Goal: Find specific page/section: Find specific page/section

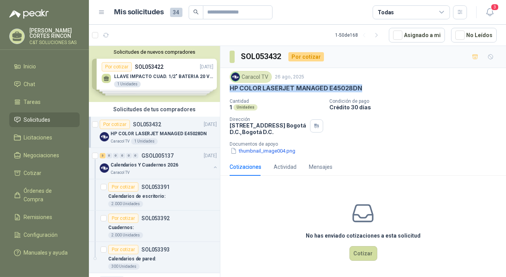
click at [30, 121] on span "Solicitudes" at bounding box center [37, 120] width 27 height 8
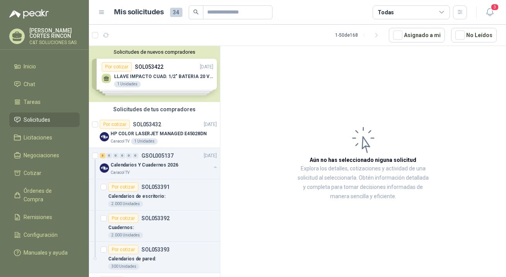
click at [30, 121] on span "Solicitudes" at bounding box center [37, 120] width 27 height 8
click at [41, 119] on span "Solicitudes" at bounding box center [37, 120] width 27 height 8
click at [28, 119] on span "Solicitudes" at bounding box center [37, 120] width 27 height 8
click at [31, 119] on span "Solicitudes" at bounding box center [37, 120] width 27 height 8
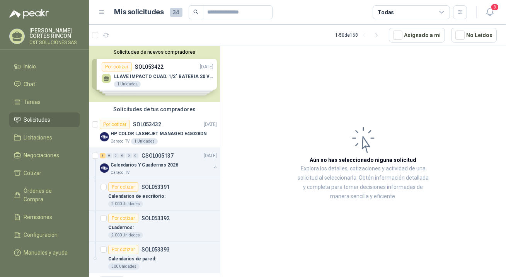
click at [36, 118] on span "Solicitudes" at bounding box center [37, 120] width 27 height 8
click at [31, 116] on span "Solicitudes" at bounding box center [37, 120] width 27 height 8
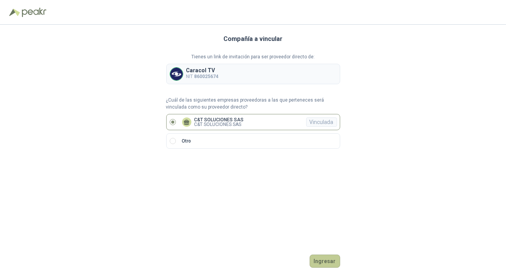
click at [323, 263] on button "Ingresar" at bounding box center [324, 261] width 31 height 13
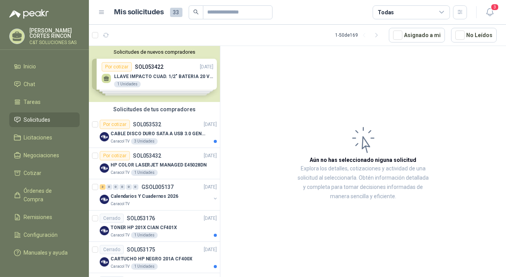
click at [46, 120] on span "Solicitudes" at bounding box center [37, 120] width 27 height 8
click at [119, 124] on div "Por cotizar" at bounding box center [115, 124] width 30 height 9
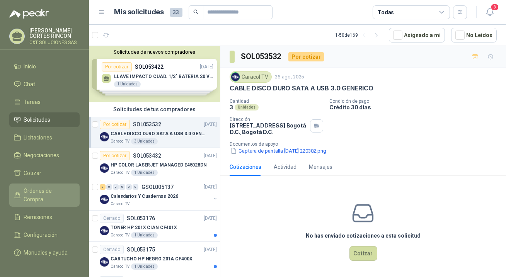
click at [44, 191] on span "Órdenes de Compra" at bounding box center [48, 195] width 48 height 17
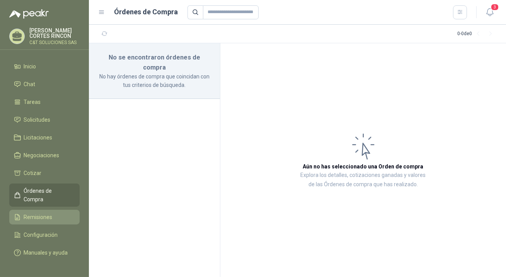
click at [35, 213] on span "Remisiones" at bounding box center [38, 217] width 29 height 8
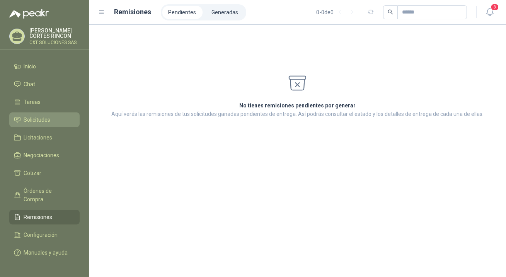
click at [36, 117] on span "Solicitudes" at bounding box center [37, 120] width 27 height 8
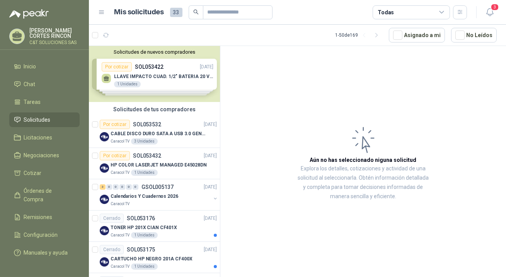
click at [33, 119] on span "Solicitudes" at bounding box center [37, 120] width 27 height 8
click at [37, 117] on span "Solicitudes" at bounding box center [37, 120] width 27 height 8
